Goal: Task Accomplishment & Management: Use online tool/utility

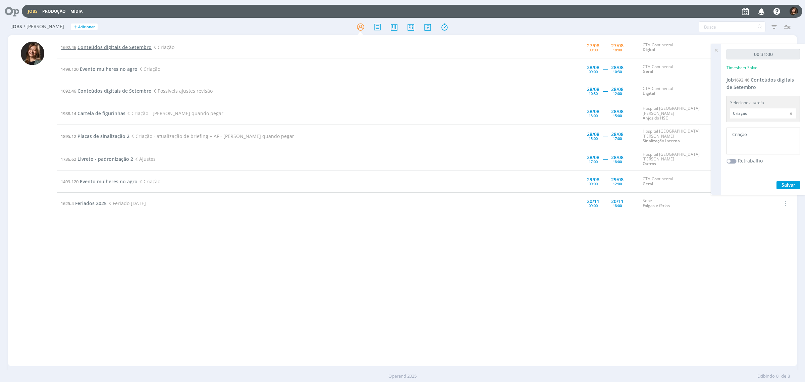
click at [116, 45] on span "Conteúdos digitais de Setembro" at bounding box center [114, 47] width 74 height 6
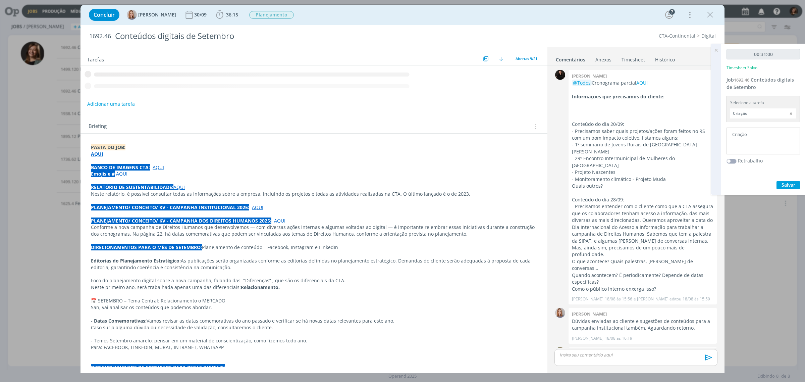
scroll to position [589, 0]
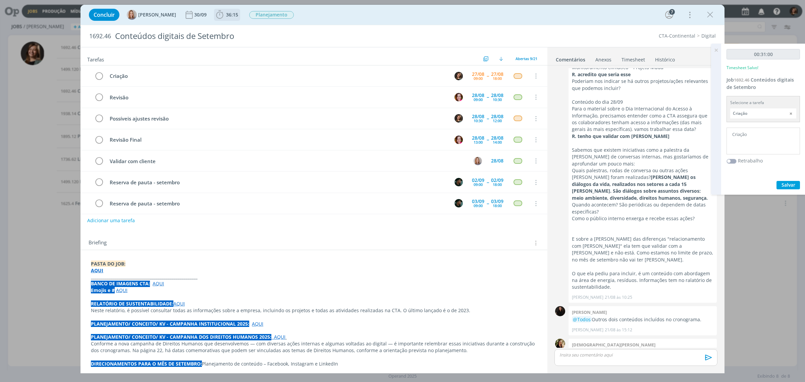
click at [226, 17] on span "36:15" at bounding box center [232, 14] width 12 height 6
click at [234, 31] on icon "dialog" at bounding box center [229, 29] width 12 height 9
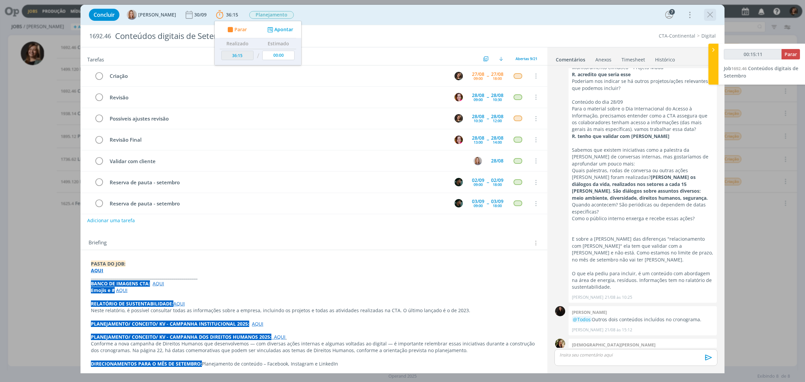
click at [708, 16] on icon "dialog" at bounding box center [710, 15] width 10 height 10
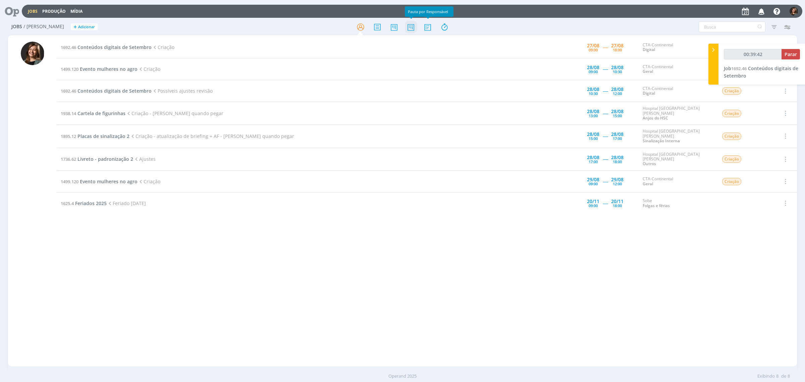
click at [406, 26] on icon at bounding box center [411, 26] width 12 height 13
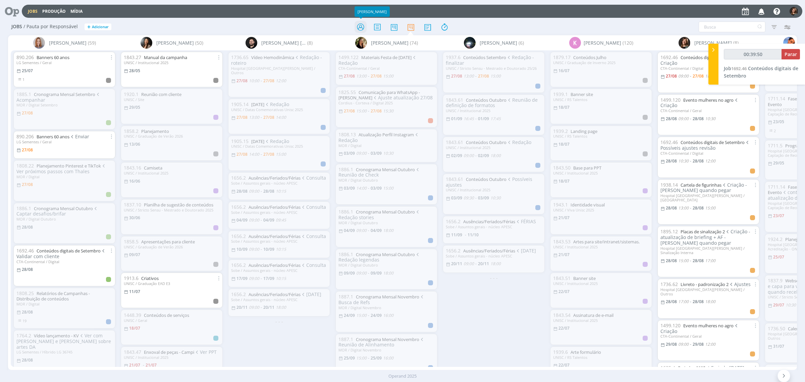
click at [361, 26] on icon at bounding box center [360, 26] width 12 height 13
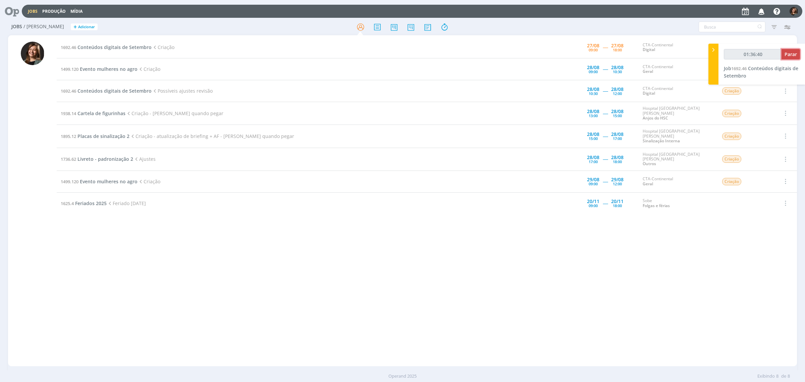
click at [795, 54] on span "Parar" at bounding box center [790, 54] width 12 height 6
type input "01:37:00"
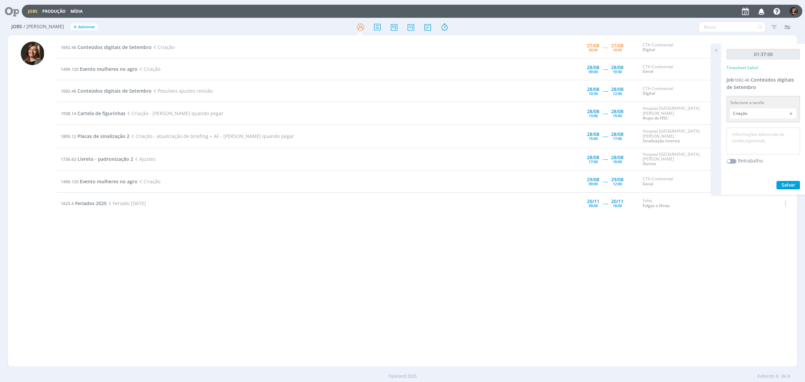
click at [787, 145] on textarea at bounding box center [763, 141] width 70 height 24
type textarea "Criação"
click at [775, 189] on div "01:37:00 Timesheet Salvo! Job 1692.46 Conteúdos digitais de Setembro Selecione …" at bounding box center [763, 119] width 84 height 151
click at [776, 188] on div "Salvar" at bounding box center [762, 185] width 73 height 8
click at [777, 187] on button "Salvar" at bounding box center [787, 185] width 23 height 8
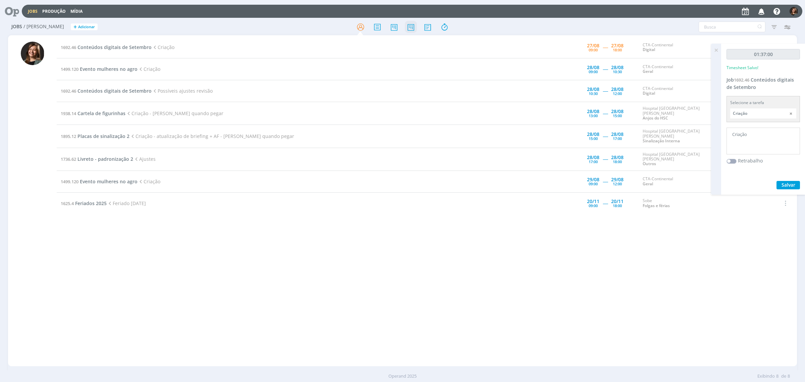
click at [406, 30] on icon at bounding box center [411, 26] width 12 height 13
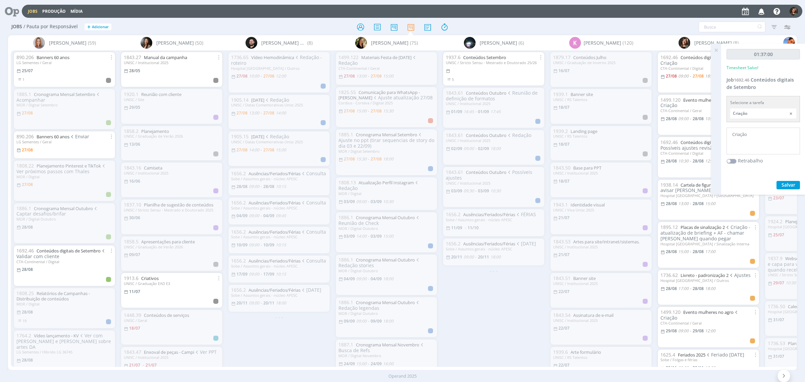
click at [521, 369] on div "Amanda Oliveira (59) 890.206 Banners 60 anos LG Sementes / Geral 25/07 1 1885.1…" at bounding box center [402, 202] width 789 height 334
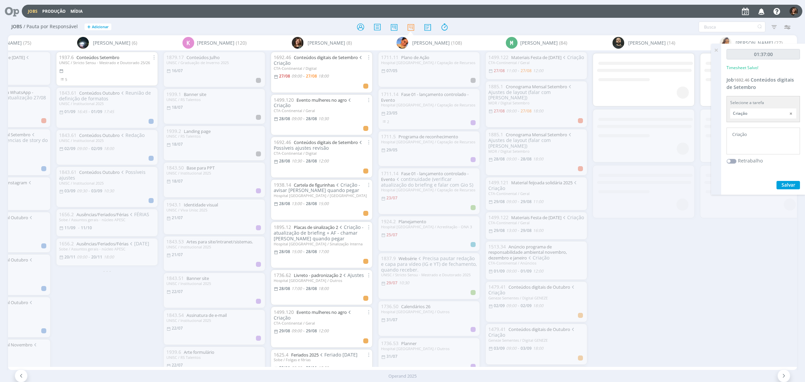
scroll to position [0, 397]
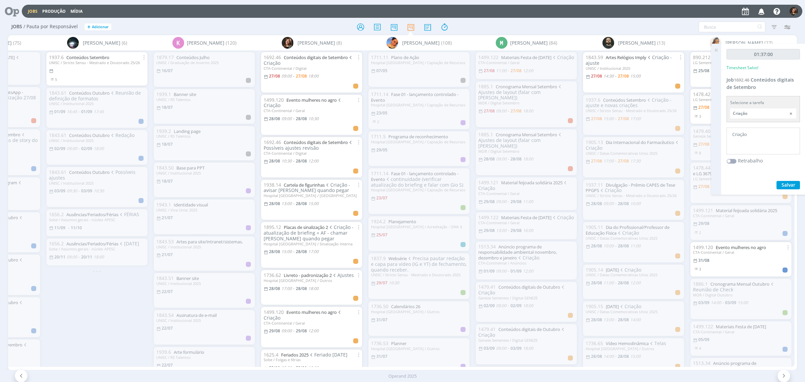
click at [715, 45] on icon at bounding box center [716, 50] width 12 height 13
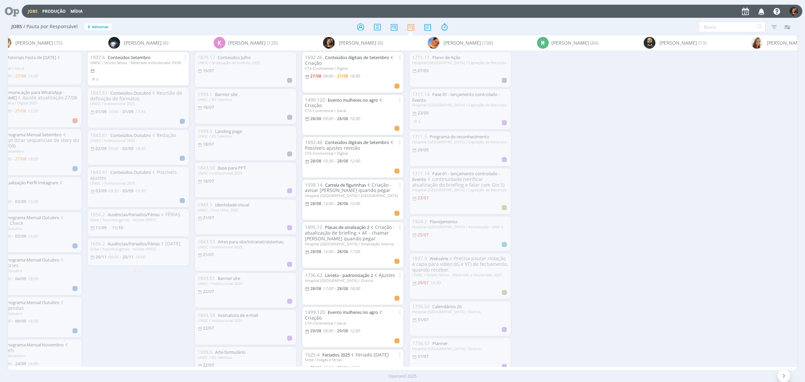
scroll to position [0, 0]
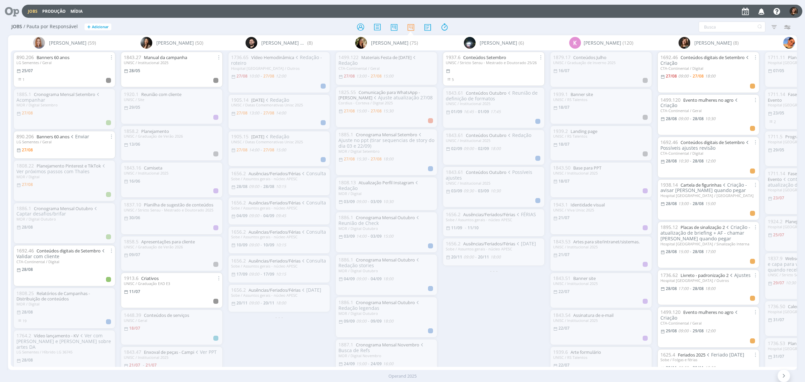
click at [354, 29] on div at bounding box center [402, 27] width 263 height 12
click at [356, 26] on icon at bounding box center [360, 26] width 12 height 13
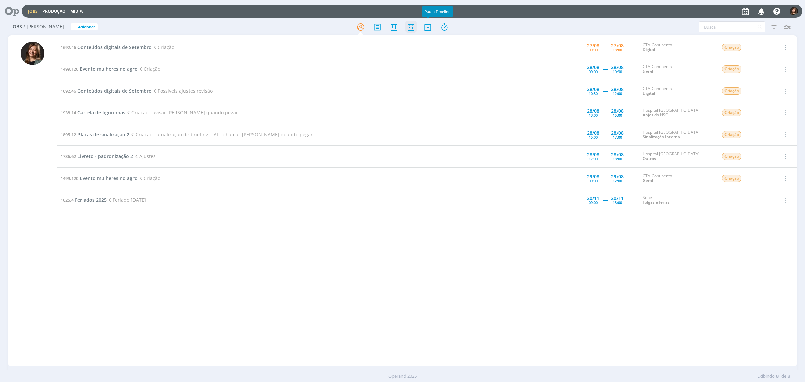
click at [416, 27] on icon at bounding box center [411, 26] width 12 height 13
click at [412, 26] on icon at bounding box center [411, 26] width 12 height 13
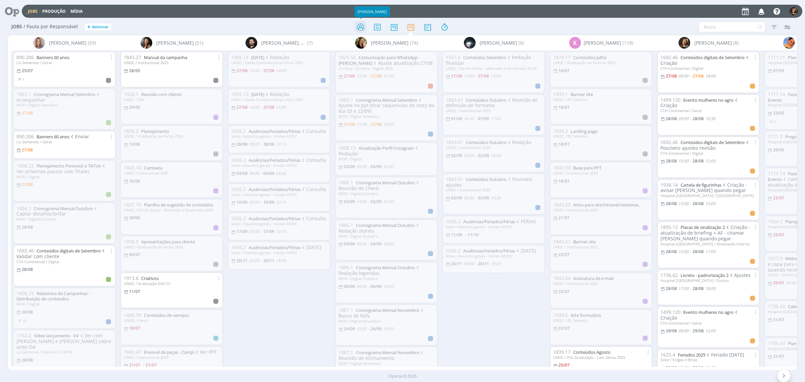
click at [358, 22] on icon at bounding box center [360, 26] width 12 height 13
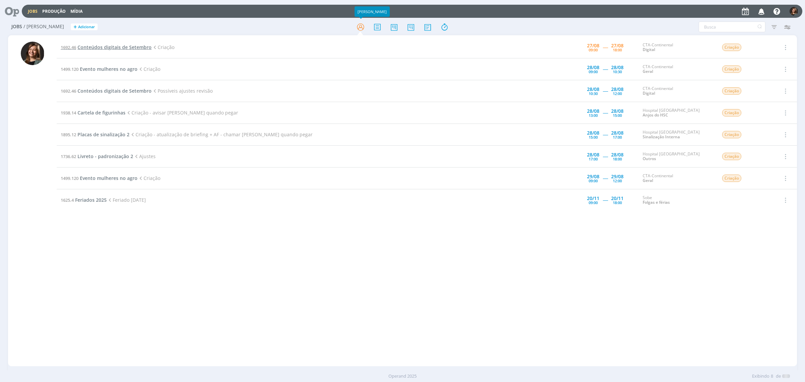
click at [121, 46] on span "Conteúdos digitais de Setembro" at bounding box center [114, 47] width 74 height 6
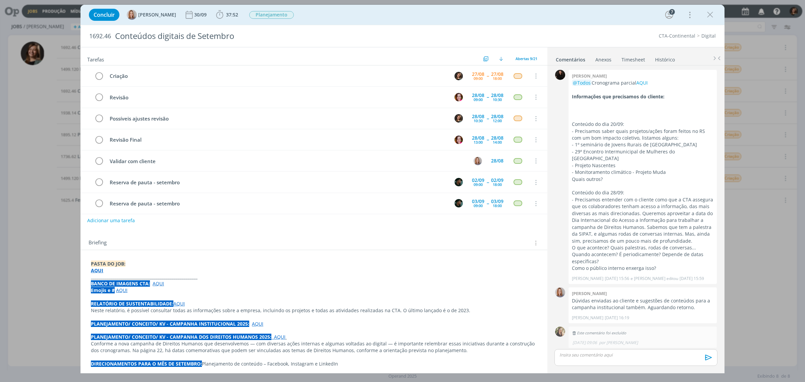
scroll to position [589, 0]
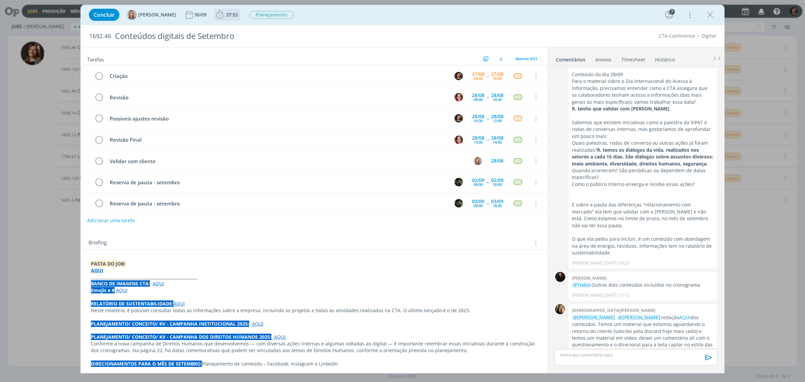
click at [232, 12] on span "37:52" at bounding box center [232, 14] width 12 height 6
click at [234, 31] on icon "dialog" at bounding box center [229, 29] width 12 height 9
drag, startPoint x: 701, startPoint y: 17, endPoint x: 706, endPoint y: 14, distance: 5.6
click at [701, 17] on div "Concluir Amanda Oliveira 30/09 37:52 Iniciar Apontar Data * 27/08/2025 Horas * …" at bounding box center [403, 15] width 634 height 16
drag, startPoint x: 710, startPoint y: 11, endPoint x: 708, endPoint y: 6, distance: 5.1
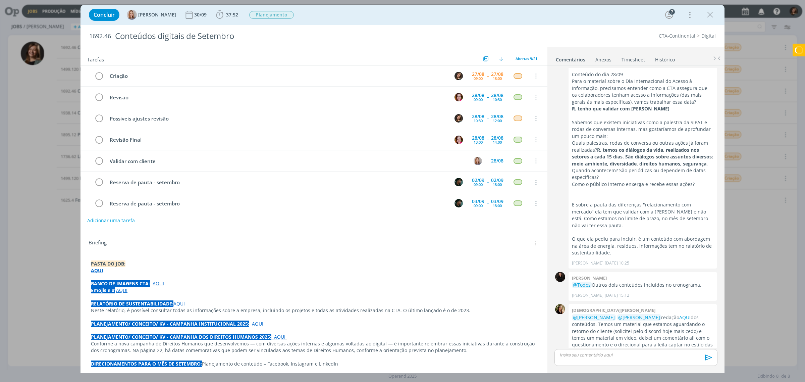
click at [710, 11] on icon "dialog" at bounding box center [710, 15] width 10 height 10
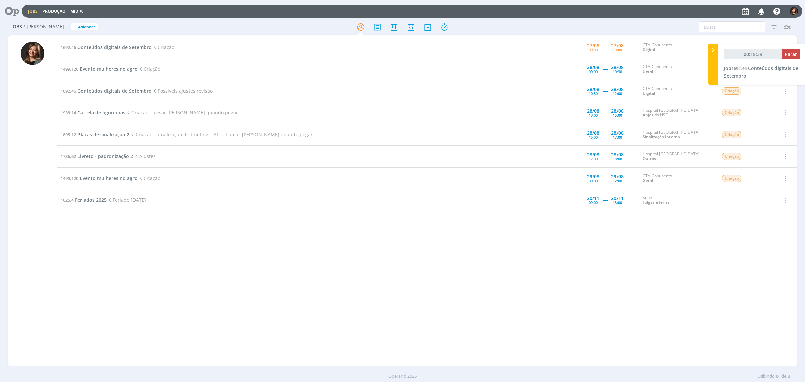
click at [126, 69] on span "Evento mulheres no agro" at bounding box center [109, 69] width 58 height 6
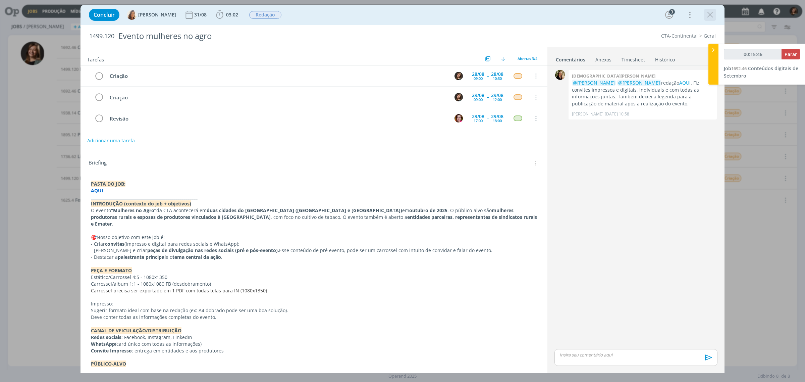
click at [716, 13] on div "Concluir Vanessa Feron 31/08 03:02 Iniciar Apontar Data * 27/08/2025 Horas * 00…" at bounding box center [403, 15] width 634 height 16
click at [710, 13] on icon "dialog" at bounding box center [710, 15] width 10 height 10
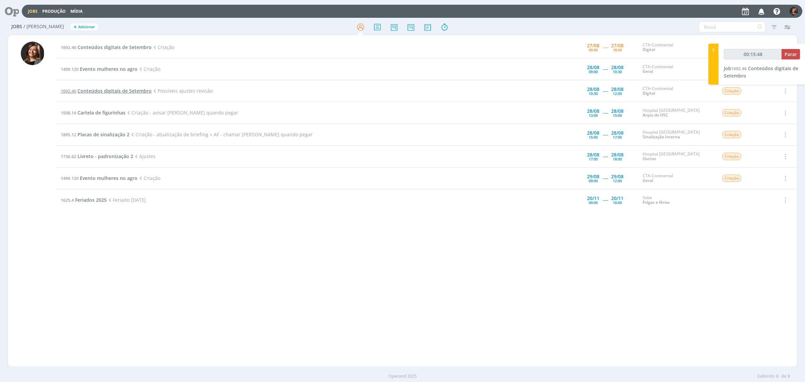
click at [124, 92] on span "Conteúdos digitais de Setembro" at bounding box center [114, 91] width 74 height 6
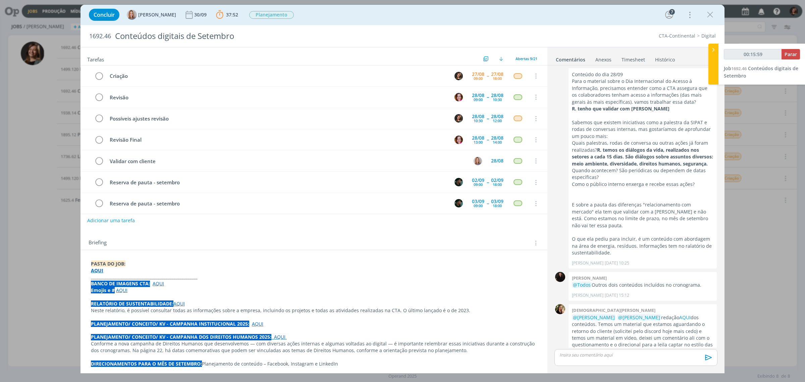
scroll to position [22, 0]
drag, startPoint x: 714, startPoint y: 0, endPoint x: 714, endPoint y: 4, distance: 4.0
click at [714, 0] on div "Concluir Amanda Oliveira 30/09 37:52 Parar Apontar Data * 27/08/2025 Horas * 00…" at bounding box center [402, 191] width 805 height 382
click at [713, 24] on div "Concluir Amanda Oliveira 30/09 37:52 Parar Apontar Data * 27/08/2025 Horas * 00…" at bounding box center [402, 15] width 644 height 20
click at [713, 22] on div "Concluir Amanda Oliveira 30/09 37:52 Parar Apontar Data * 27/08/2025 Horas * 00…" at bounding box center [403, 15] width 634 height 16
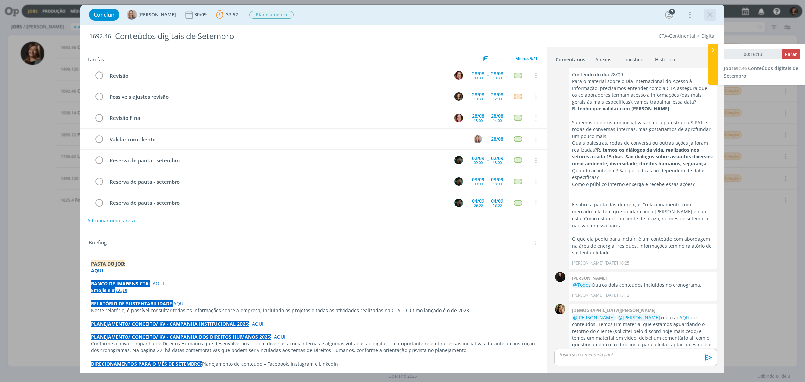
click at [711, 20] on div "dialog" at bounding box center [710, 15] width 12 height 12
click at [708, 10] on icon "dialog" at bounding box center [710, 15] width 10 height 10
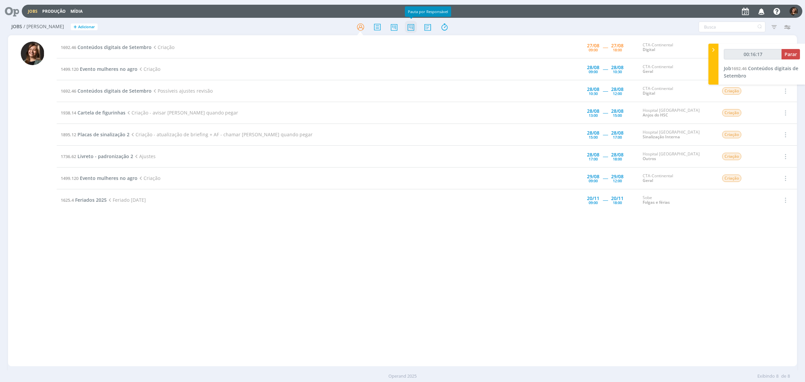
click at [407, 24] on icon at bounding box center [411, 26] width 12 height 13
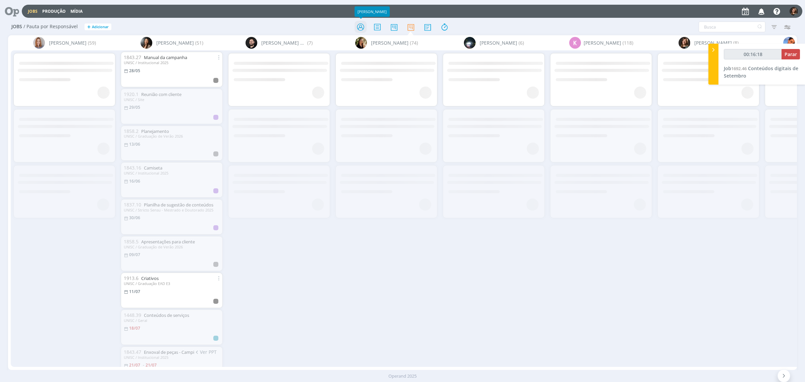
click at [359, 22] on icon at bounding box center [360, 26] width 12 height 13
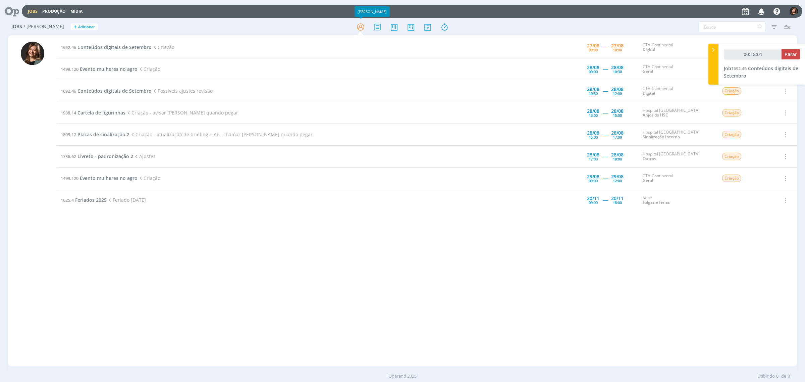
click at [16, 6] on div at bounding box center [12, 11] width 19 height 15
click at [14, 12] on icon at bounding box center [10, 11] width 14 height 13
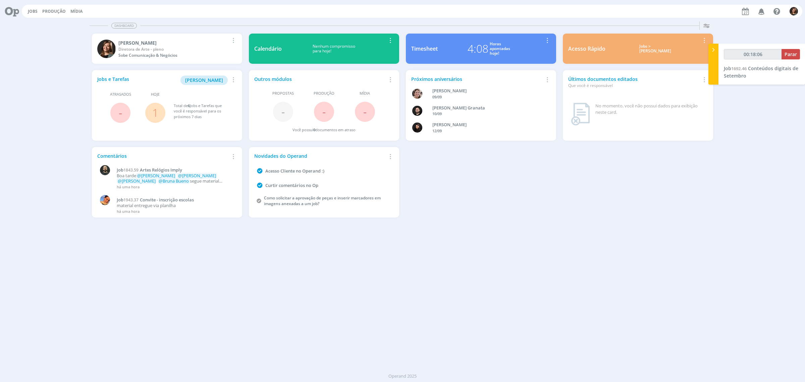
click at [651, 50] on div "Jobs > Minha pauta" at bounding box center [655, 49] width 90 height 10
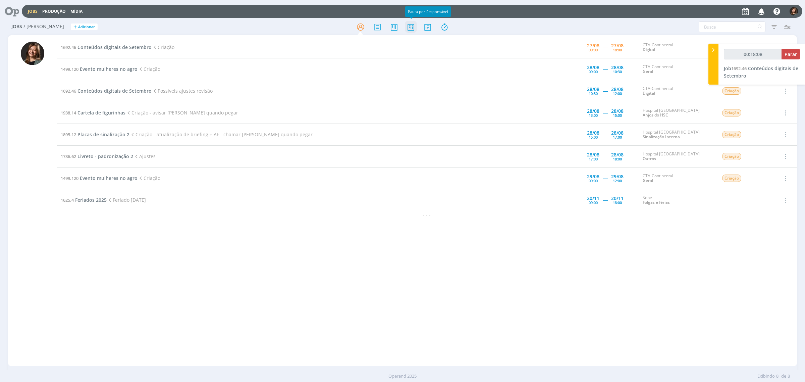
click at [410, 24] on icon at bounding box center [411, 26] width 12 height 13
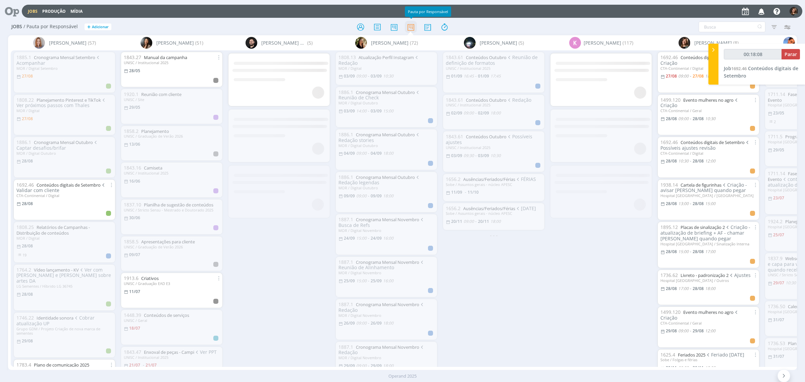
type input "00:18:09"
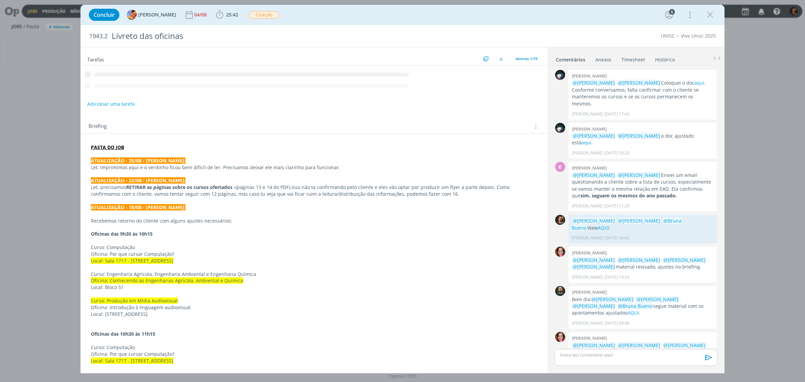
scroll to position [249, 0]
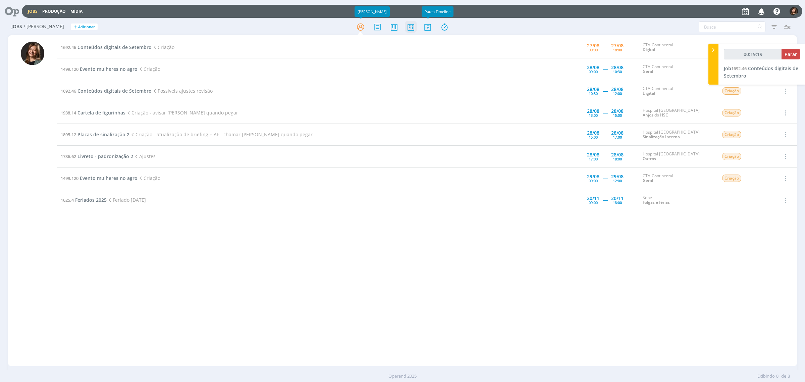
click at [414, 26] on icon at bounding box center [411, 26] width 12 height 13
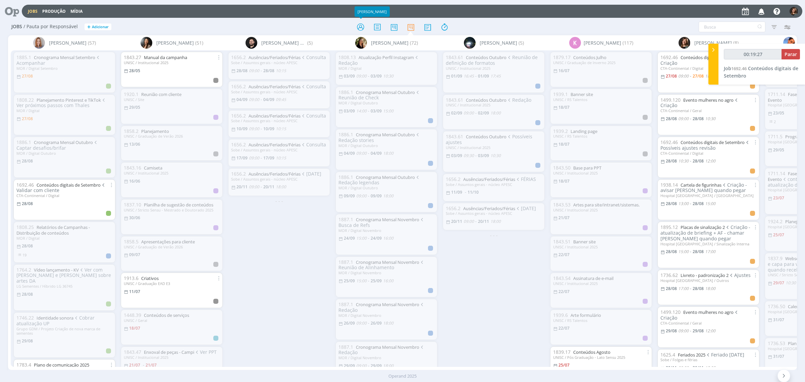
click at [353, 29] on div at bounding box center [402, 27] width 263 height 12
click at [359, 29] on icon at bounding box center [360, 26] width 12 height 13
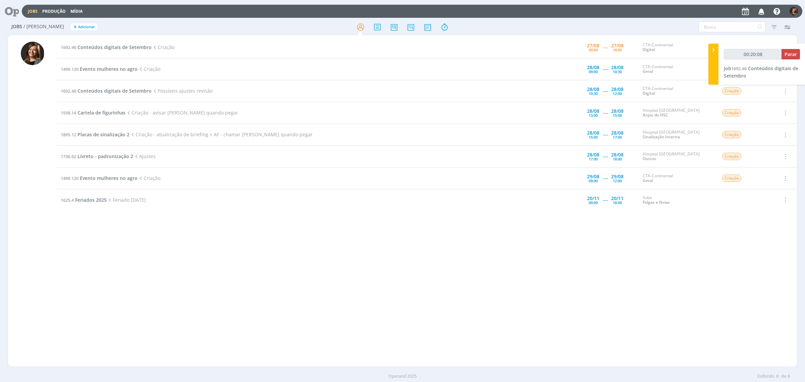
type input "00:20:09"
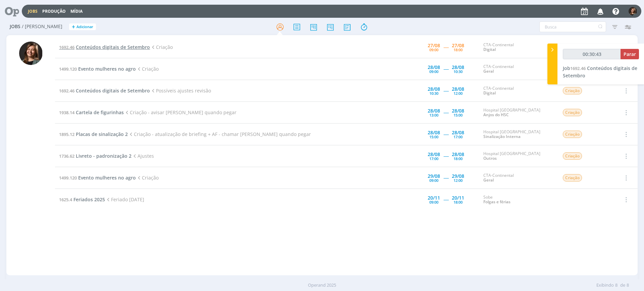
click at [100, 46] on span "Conteúdos digitais de Setembro" at bounding box center [113, 47] width 74 height 6
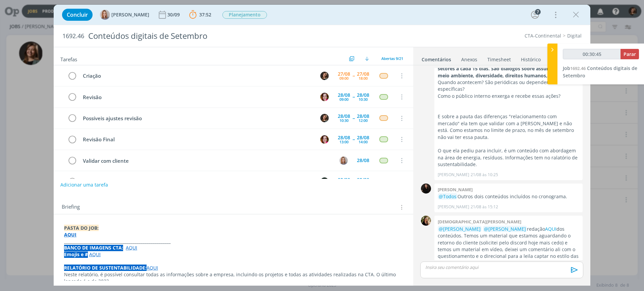
click at [450, 265] on p "dialog" at bounding box center [501, 268] width 152 height 6
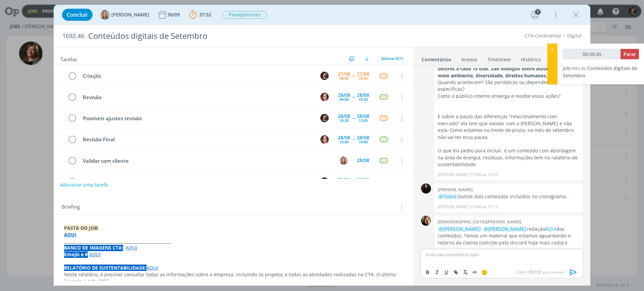
scroll to position [690, 0]
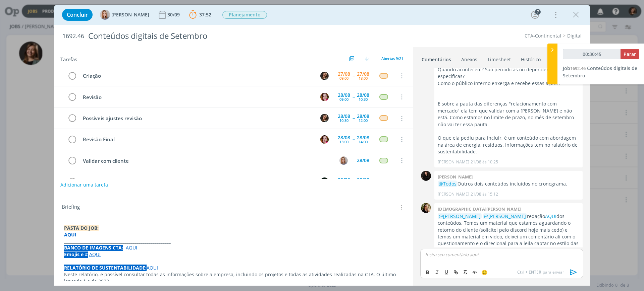
type input "00:30:46"
click at [450, 265] on span "[PERSON_NAME]" at bounding box center [462, 264] width 42 height 7
click at [520, 261] on li "[PERSON_NAME]" at bounding box center [497, 265] width 62 height 12
click at [521, 261] on span "[PERSON_NAME]" at bounding box center [539, 264] width 42 height 7
type input "00:31:02"
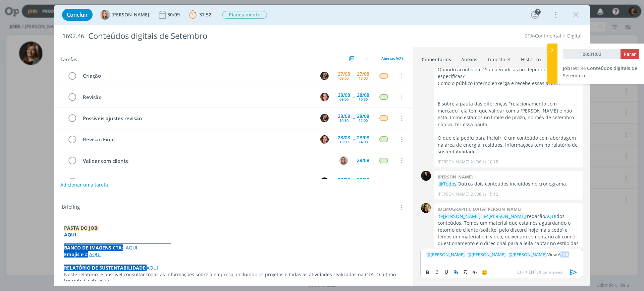
click at [459, 271] on button "dialog" at bounding box center [455, 273] width 9 height 8
type input "AQUI"
type input "00:31:03"
paste input "[URL][DOMAIN_NAME]"
type input "[URL][DOMAIN_NAME]"
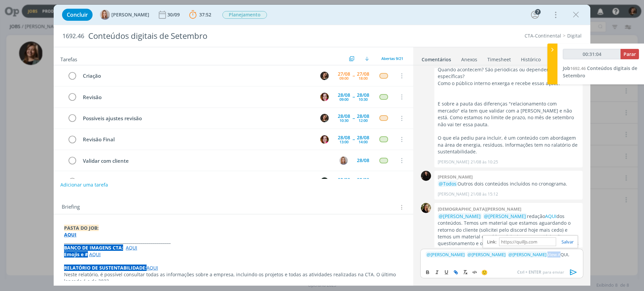
scroll to position [0, 0]
click at [571, 272] on icon "dialog" at bounding box center [573, 273] width 10 height 10
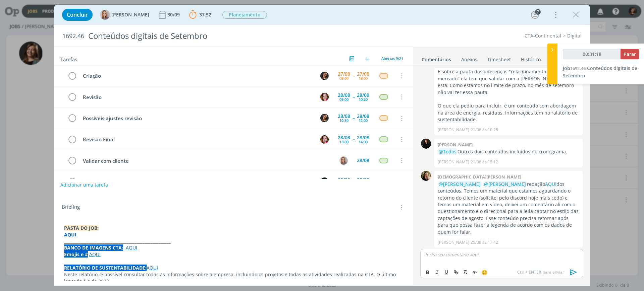
type input "00:31:19"
click at [637, 50] on button "Parar" at bounding box center [629, 54] width 18 height 10
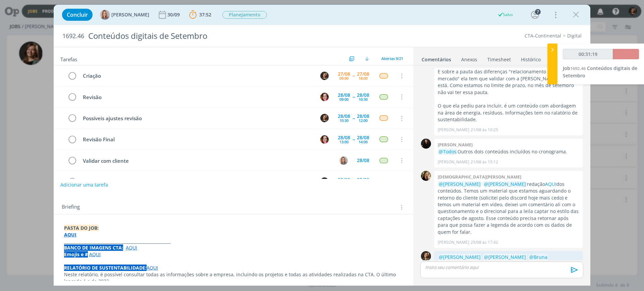
scroll to position [709, 0]
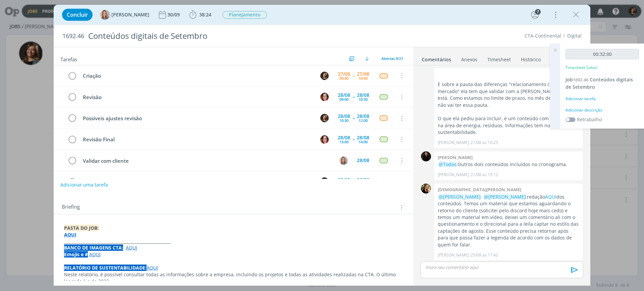
click at [595, 102] on div "00:32:00 Timesheet Salvo! Job 1692.46 Conteúdos digitais de Setembro Adicionar …" at bounding box center [602, 86] width 84 height 85
click at [588, 101] on div "Adicionar tarefa" at bounding box center [601, 99] width 73 height 6
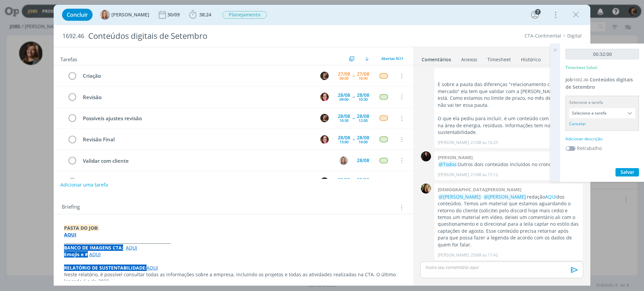
click at [590, 117] on input "Selecione a tarefa" at bounding box center [602, 113] width 66 height 10
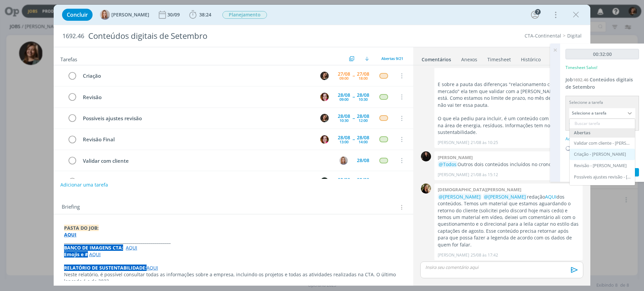
click at [604, 151] on div "Criação - [PERSON_NAME]" at bounding box center [601, 154] width 65 height 11
type input "Criação"
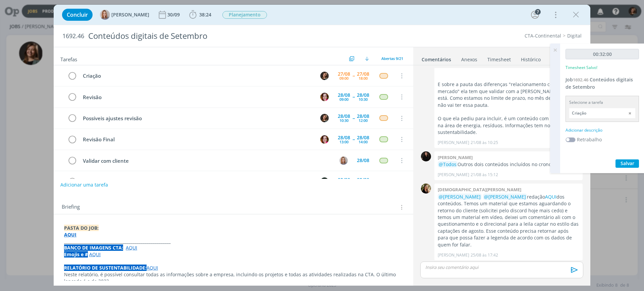
click at [587, 132] on div "Adicionar descrição" at bounding box center [601, 130] width 73 height 6
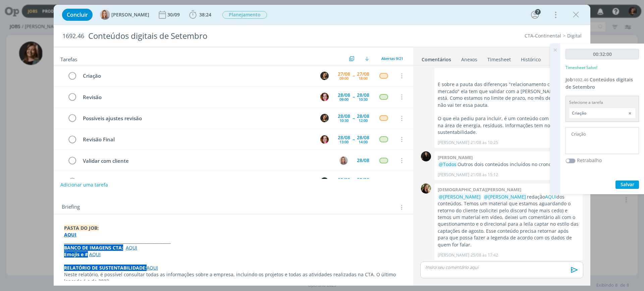
type textarea "Criação"
click at [633, 186] on span "Salvar" at bounding box center [627, 184] width 14 height 6
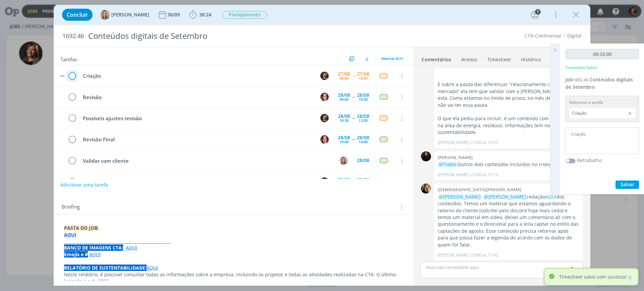
click at [72, 75] on icon "dialog" at bounding box center [71, 76] width 9 height 10
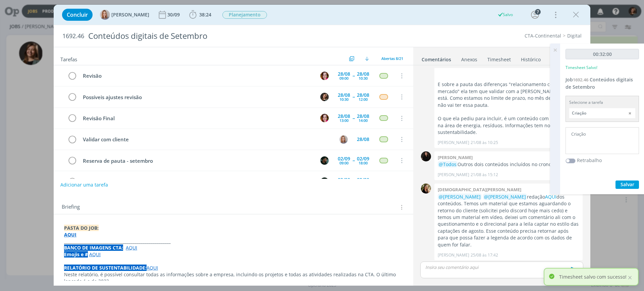
click at [557, 52] on icon at bounding box center [555, 50] width 12 height 13
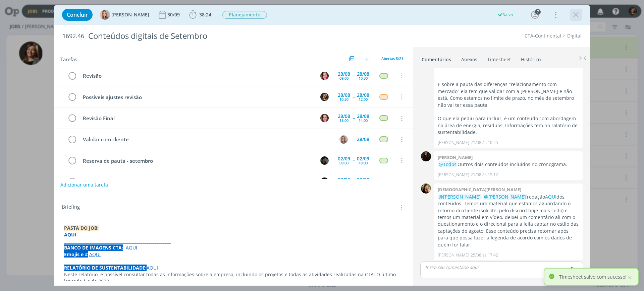
click at [571, 15] on icon "dialog" at bounding box center [576, 15] width 10 height 10
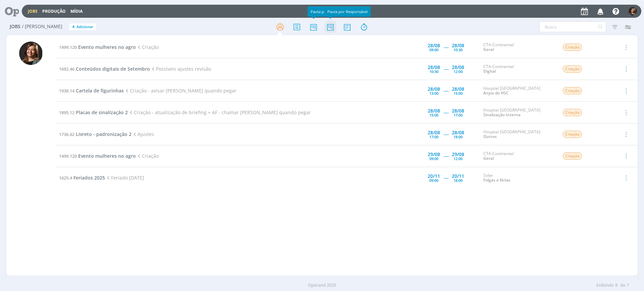
click at [325, 27] on icon at bounding box center [330, 26] width 12 height 13
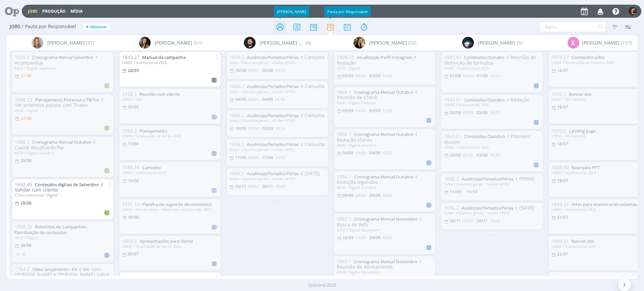
click at [281, 24] on icon at bounding box center [280, 26] width 12 height 13
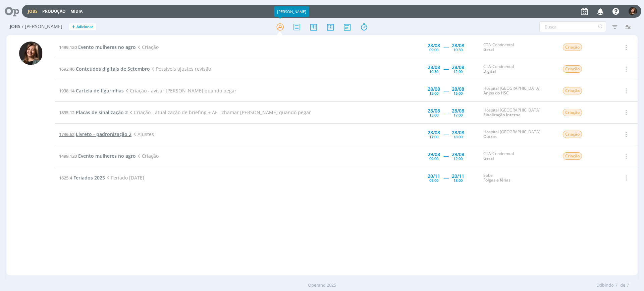
click at [103, 131] on span "Livreto - padronização 2" at bounding box center [104, 134] width 56 height 6
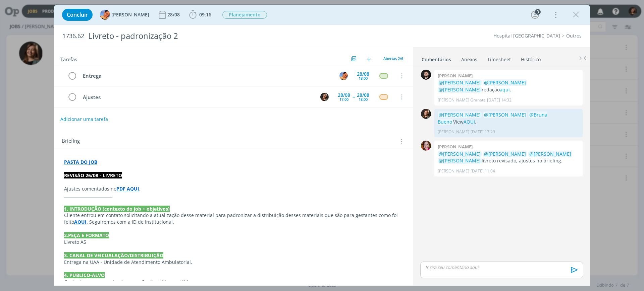
click at [126, 183] on p "dialog" at bounding box center [233, 182] width 339 height 7
click at [126, 189] on strong "PDF AQUI" at bounding box center [128, 189] width 23 height 6
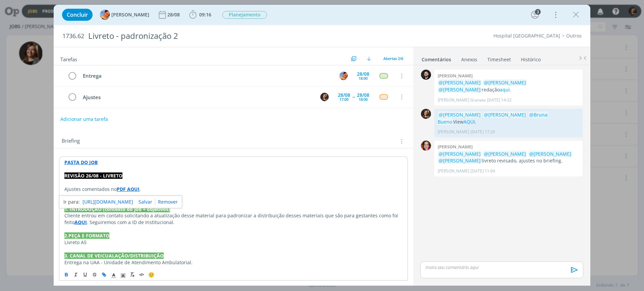
click at [132, 198] on link "[URL][DOMAIN_NAME]" at bounding box center [107, 202] width 51 height 9
drag, startPoint x: 577, startPoint y: 17, endPoint x: 576, endPoint y: 0, distance: 17.1
click at [577, 17] on icon "dialog" at bounding box center [576, 15] width 10 height 10
